Goal: Transaction & Acquisition: Purchase product/service

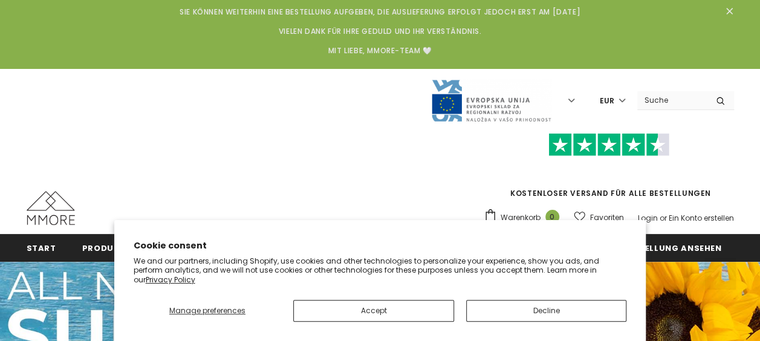
scroll to position [235, 0]
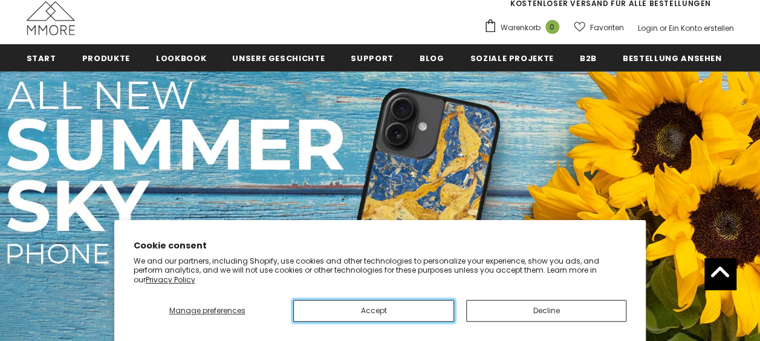
click at [412, 309] on button "Accept" at bounding box center [373, 311] width 161 height 22
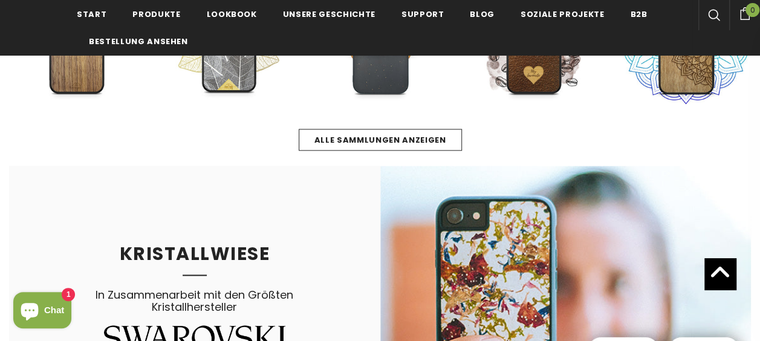
scroll to position [476, 0]
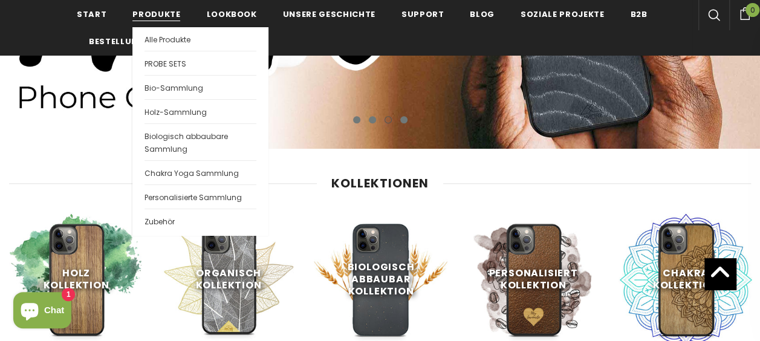
click at [143, 13] on span "Produkte" at bounding box center [156, 13] width 48 height 11
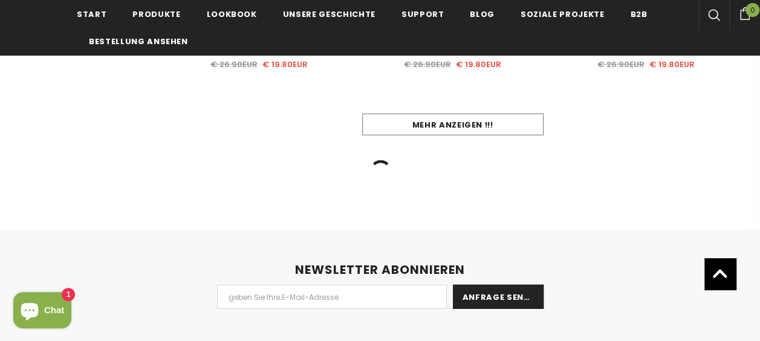
scroll to position [1511, 0]
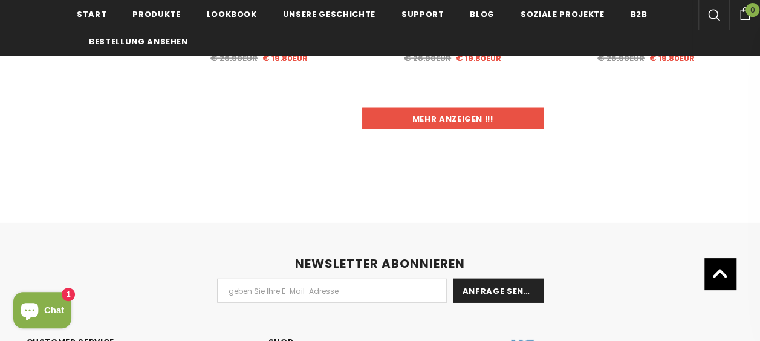
click at [440, 110] on link "Mehr anzeigen !!!" at bounding box center [452, 119] width 181 height 22
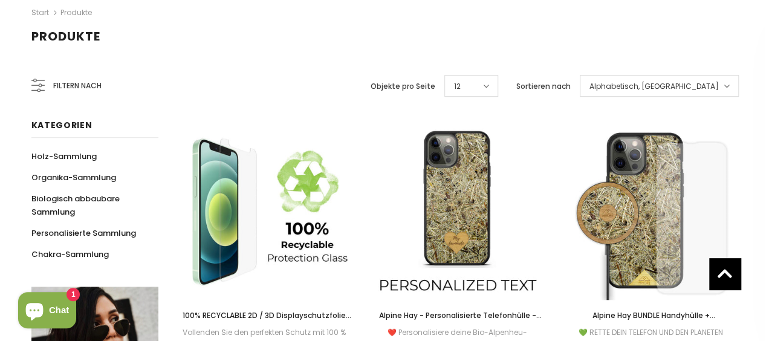
scroll to position [242, 0]
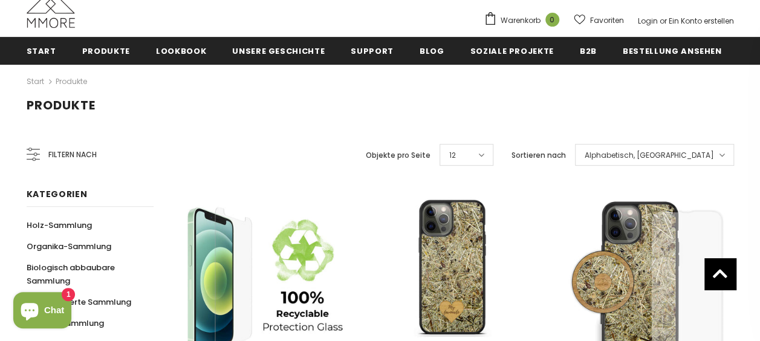
click at [53, 149] on div "Filtern nach" at bounding box center [62, 154] width 70 height 29
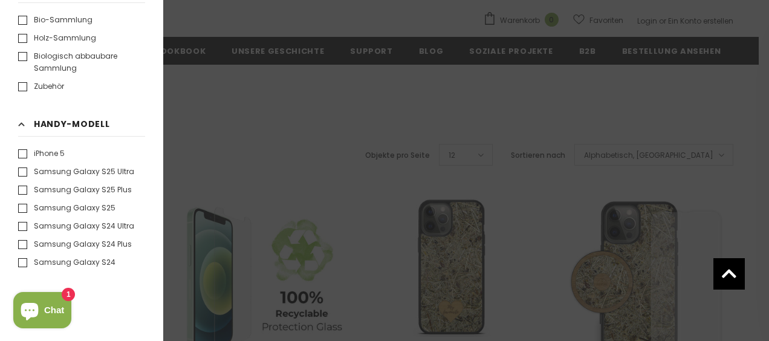
scroll to position [846, 0]
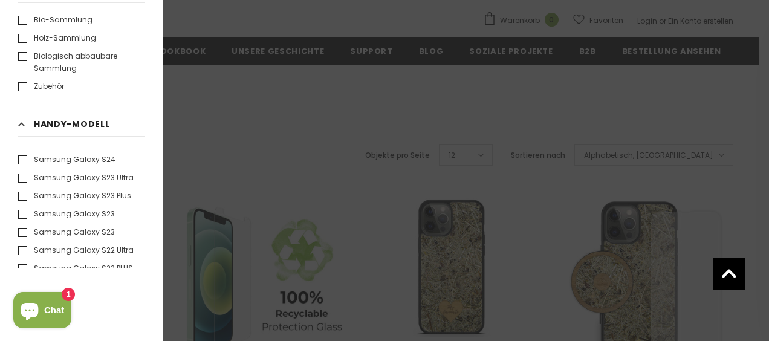
click at [17, 214] on div "Filtern nach Alles löschen Kollektion Auswahl aufheben Bio-Sammlung" at bounding box center [81, 170] width 163 height 341
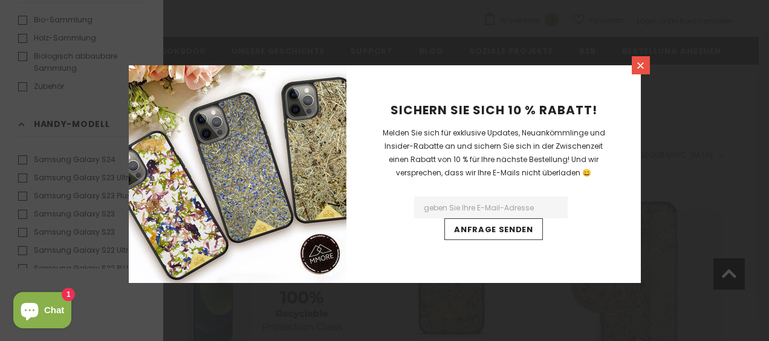
click at [636, 69] on icon at bounding box center [640, 65] width 10 height 10
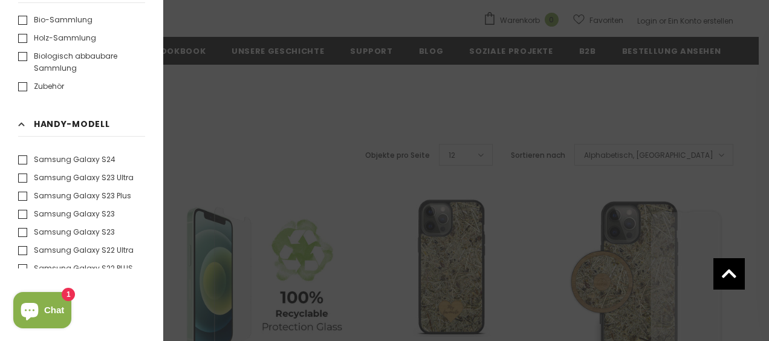
click at [18, 213] on div "Filtern nach Alles löschen Kollektion Auswahl aufheben Bio-Sammlung" at bounding box center [81, 170] width 163 height 341
click at [22, 212] on label "Samsung Galaxy S23" at bounding box center [66, 214] width 97 height 12
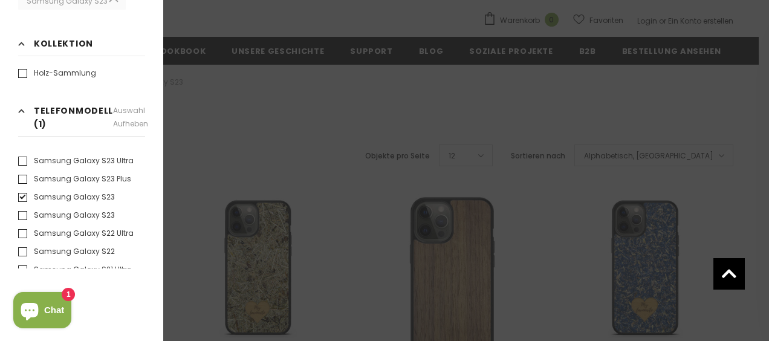
scroll to position [846, 0]
click at [22, 192] on label "Samsung Galaxy S23" at bounding box center [66, 196] width 97 height 12
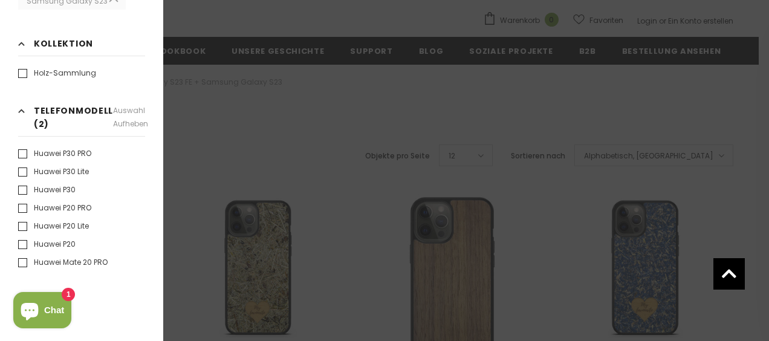
scroll to position [1650, 0]
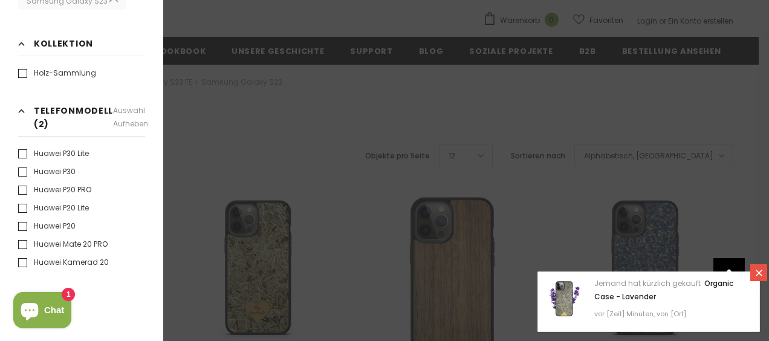
click at [120, 316] on div "Filtern nach Alles löschen Samsung Galaxy S23 Samsung Galaxy S23" at bounding box center [81, 170] width 163 height 341
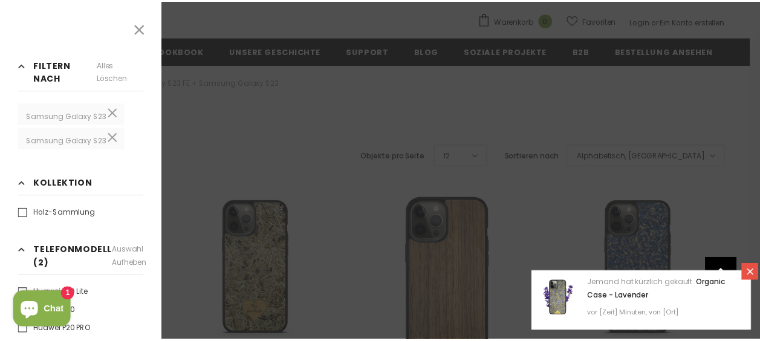
scroll to position [0, 0]
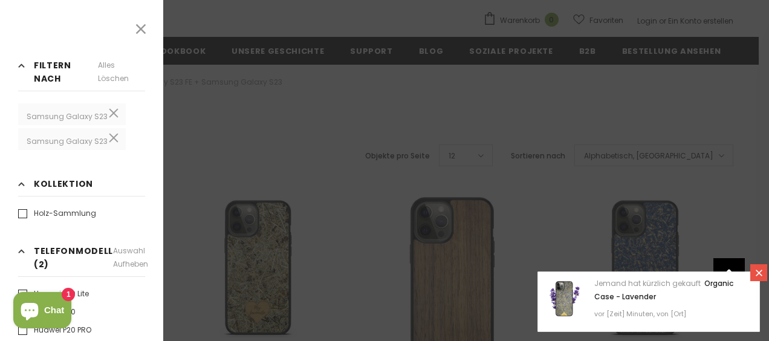
click at [141, 27] on icon at bounding box center [141, 29] width 16 height 16
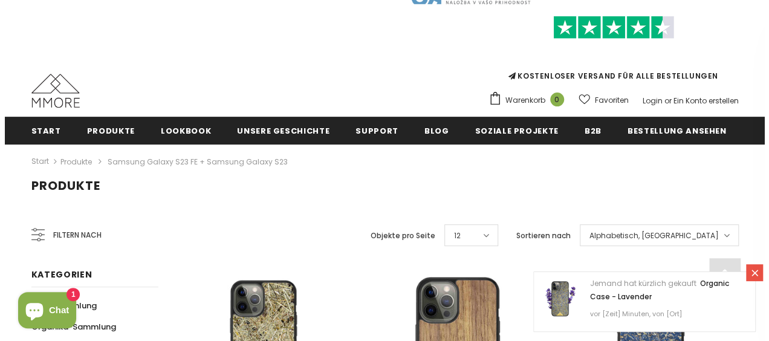
scroll to position [181, 0]
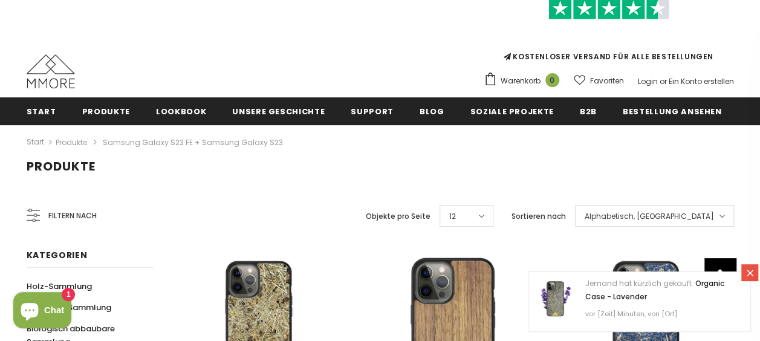
click at [88, 222] on div "Filtern nach" at bounding box center [62, 215] width 70 height 29
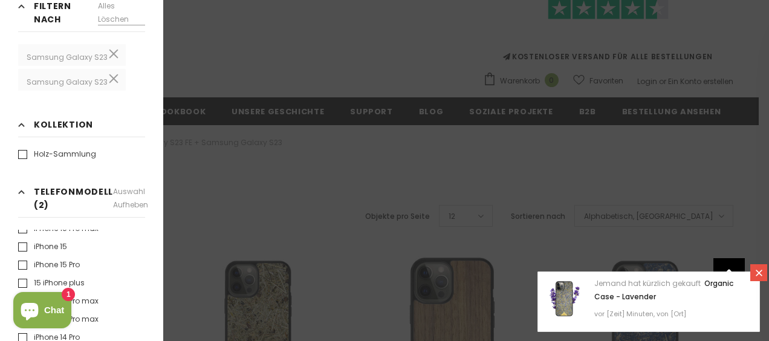
scroll to position [0, 0]
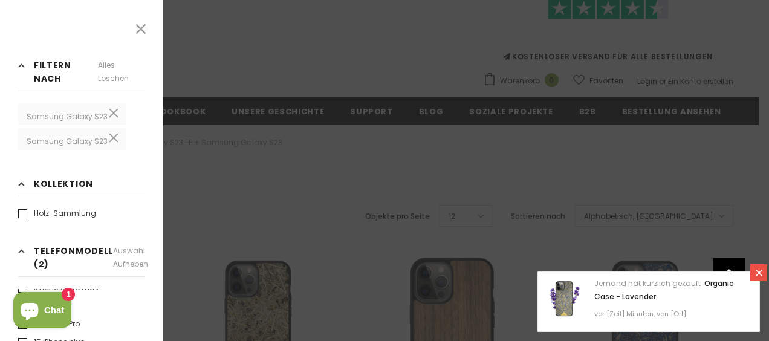
click at [65, 68] on span "Filtern nach" at bounding box center [66, 72] width 64 height 27
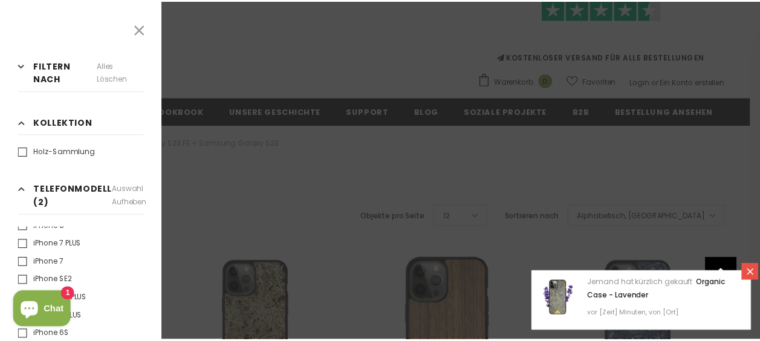
scroll to position [743, 0]
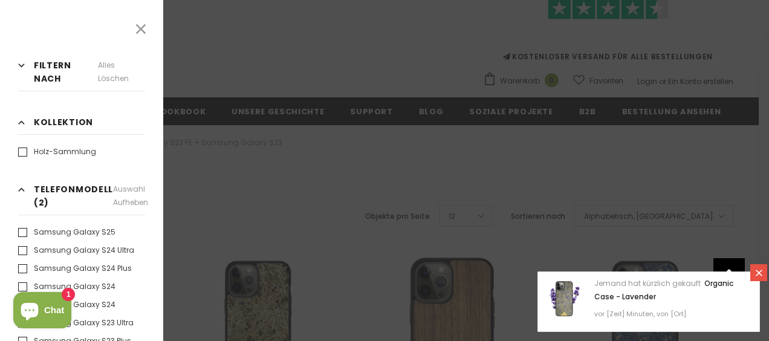
drag, startPoint x: 163, startPoint y: 233, endPoint x: 180, endPoint y: 279, distance: 49.0
click at [180, 279] on div at bounding box center [384, 170] width 769 height 341
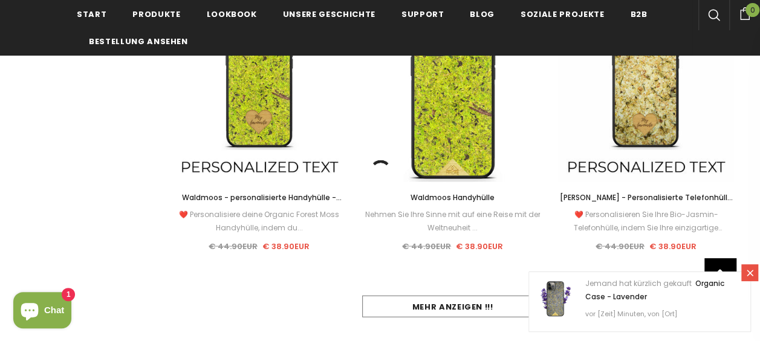
scroll to position [1297, 0]
